Goal: Transaction & Acquisition: Purchase product/service

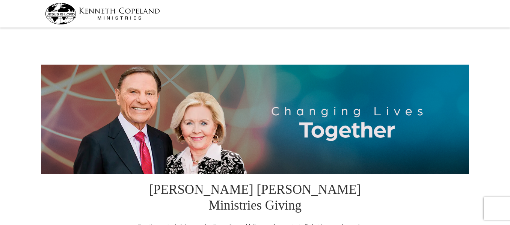
select select "PA"
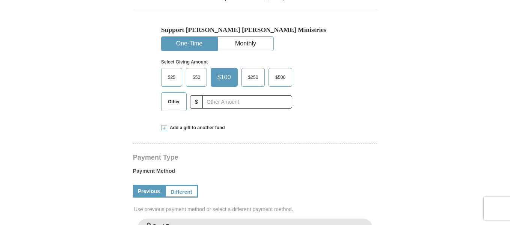
scroll to position [235, 0]
click at [171, 72] on span "$25" at bounding box center [171, 77] width 15 height 11
click at [0, 0] on input "$25" at bounding box center [0, 0] width 0 height 0
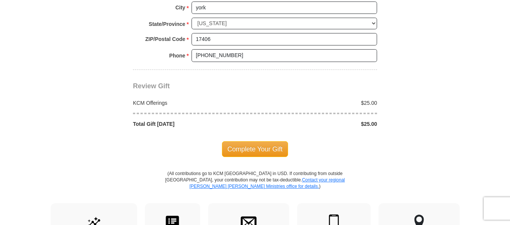
scroll to position [659, 0]
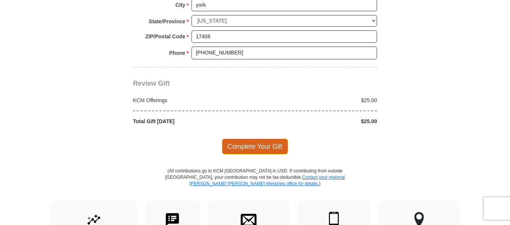
click at [248, 139] on span "Complete Your Gift" at bounding box center [255, 147] width 66 height 16
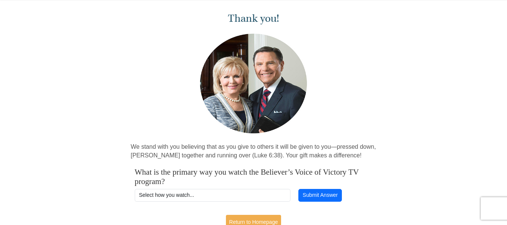
scroll to position [143, 0]
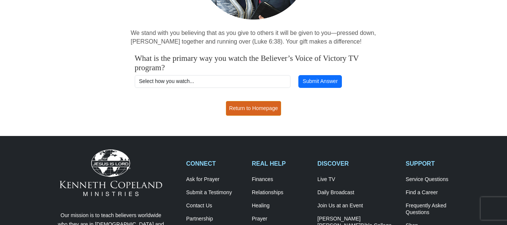
click at [251, 109] on link "Return to Homepage" at bounding box center [254, 108] width 56 height 15
